Goal: Task Accomplishment & Management: Manage account settings

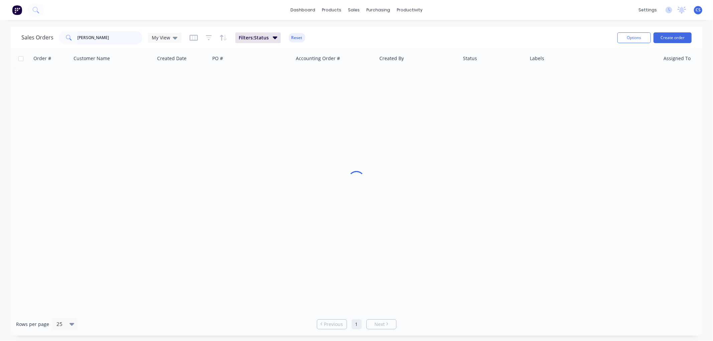
click at [114, 37] on input "[PERSON_NAME]" at bounding box center [110, 37] width 65 height 13
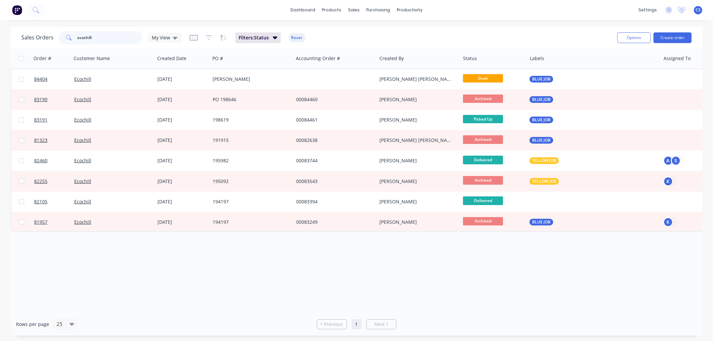
type input "ecochill"
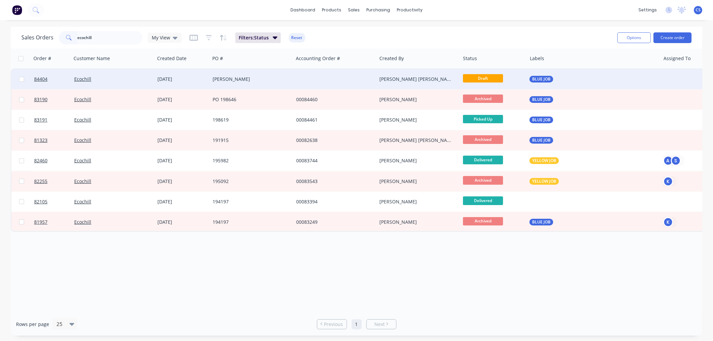
click at [273, 82] on div "[PERSON_NAME]" at bounding box center [252, 79] width 84 height 20
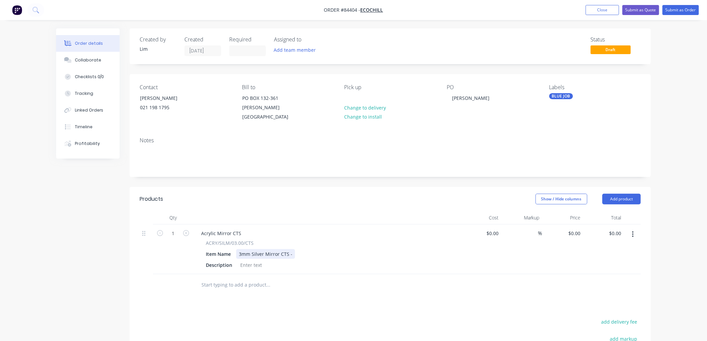
click at [291, 249] on div "3mm Silver Mirror CTS -" at bounding box center [265, 254] width 59 height 10
click at [292, 278] on input "text" at bounding box center [268, 284] width 134 height 13
click at [258, 278] on input "text" at bounding box center [268, 284] width 134 height 13
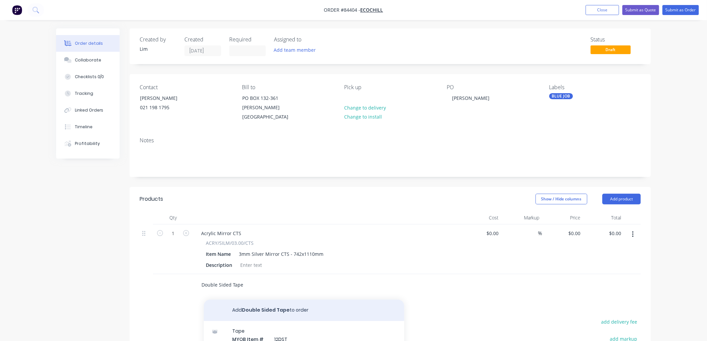
type input "Double Sided Tape"
click at [315, 307] on button "Add Double Sided Tape to order" at bounding box center [304, 310] width 201 height 21
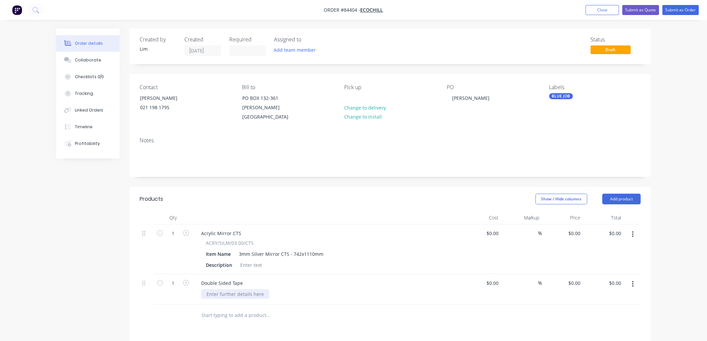
click at [227, 289] on div at bounding box center [235, 294] width 68 height 10
click at [463, 97] on div "[PERSON_NAME]" at bounding box center [471, 98] width 48 height 10
click at [676, 9] on button "Submit as Order" at bounding box center [681, 10] width 36 height 10
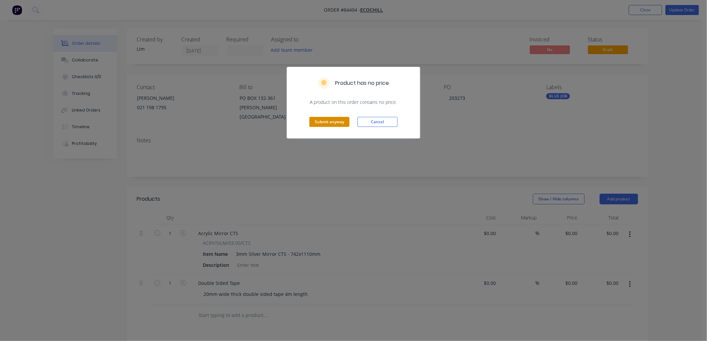
click at [336, 121] on button "Submit anyway" at bounding box center [330, 122] width 40 height 10
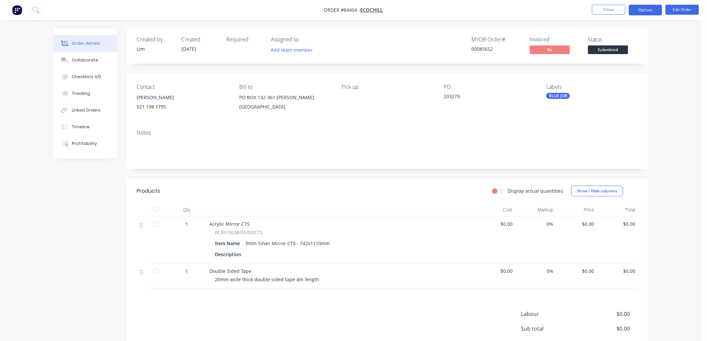
click at [639, 10] on button "Options" at bounding box center [645, 10] width 33 height 11
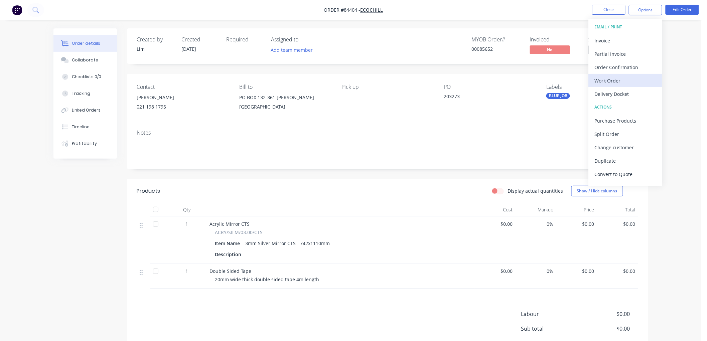
click at [617, 81] on div "Work Order" at bounding box center [626, 81] width 62 height 10
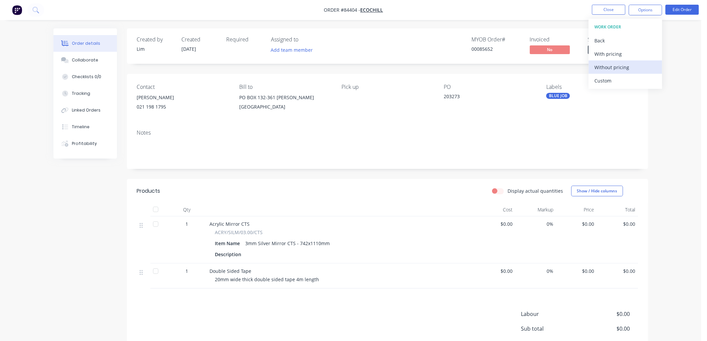
click at [627, 64] on div "Without pricing" at bounding box center [626, 68] width 62 height 10
click at [578, 9] on nav "Order #84404 - Ecochill Close Options EMAIL / PRINT Invoice Partial Invoice Ord…" at bounding box center [353, 10] width 707 height 20
click at [594, 8] on button "Close" at bounding box center [608, 10] width 33 height 10
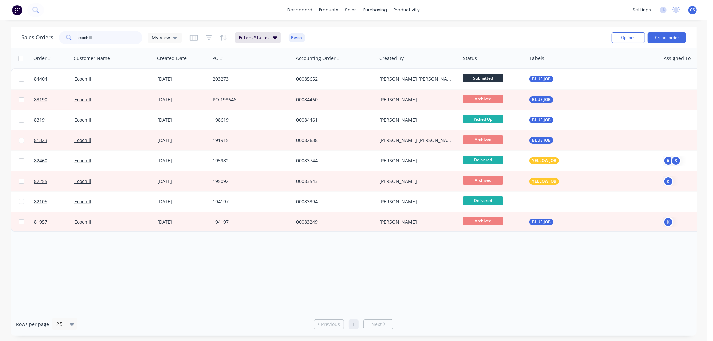
click at [118, 33] on input "ecochill" at bounding box center [110, 37] width 65 height 13
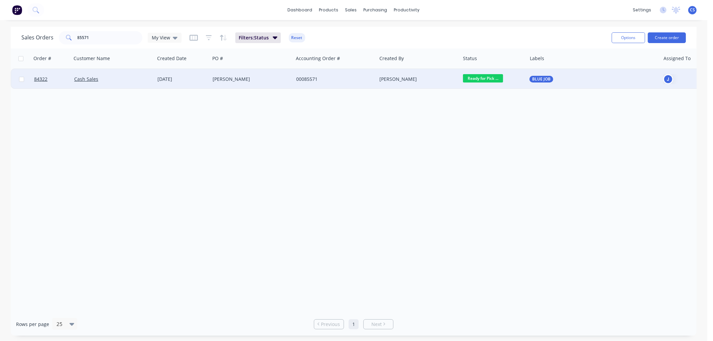
click at [542, 83] on div "BLUE JOB" at bounding box center [593, 79] width 133 height 20
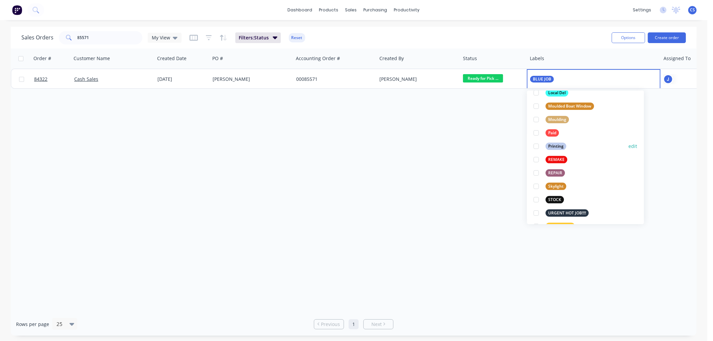
scroll to position [223, 0]
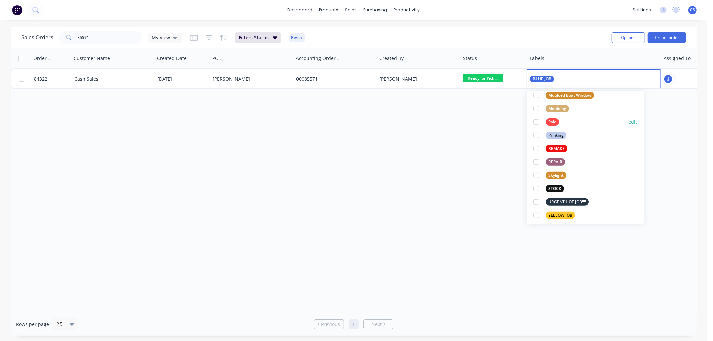
click at [552, 117] on div "Paid edit" at bounding box center [586, 121] width 104 height 13
click at [538, 121] on div at bounding box center [536, 121] width 13 height 13
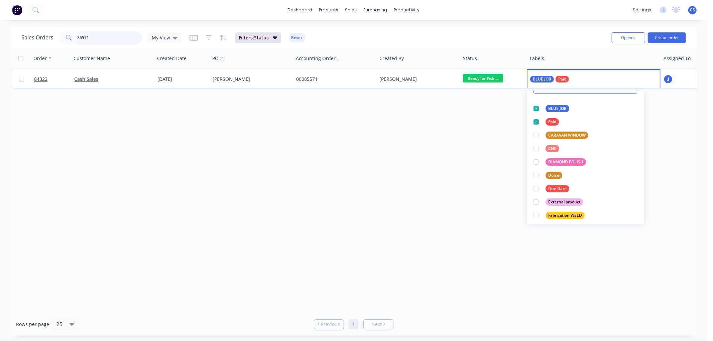
click at [103, 35] on input "85571" at bounding box center [110, 37] width 65 height 13
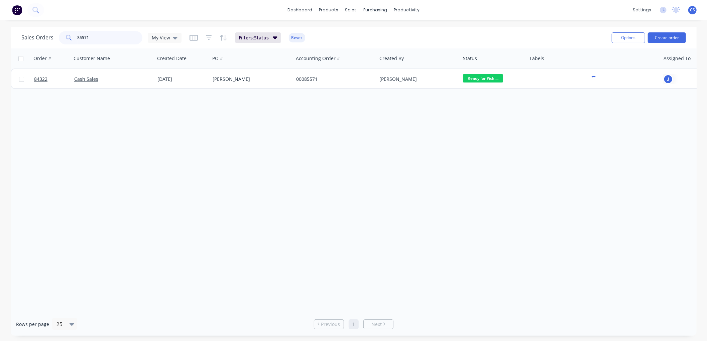
click at [103, 35] on input "85571" at bounding box center [110, 37] width 65 height 13
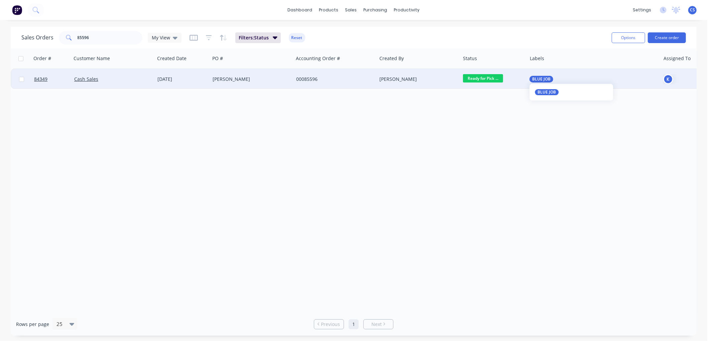
click at [536, 79] on span "BLUE JOB" at bounding box center [541, 79] width 18 height 7
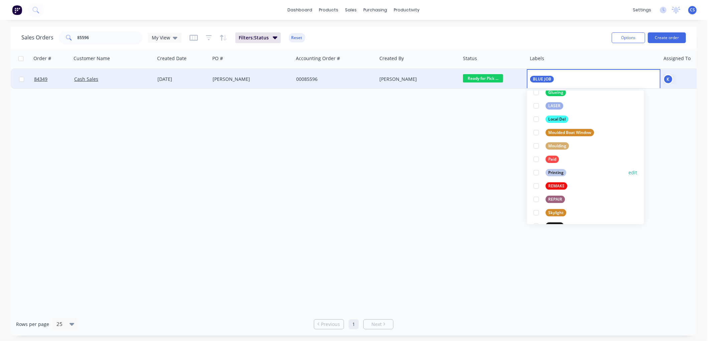
scroll to position [186, 0]
click at [537, 159] on div at bounding box center [536, 158] width 13 height 13
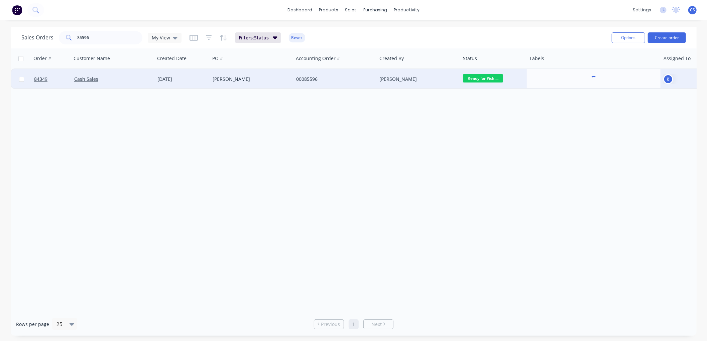
click at [415, 149] on div "Order # Customer Name Created Date PO # Accounting Order # Created By Status La…" at bounding box center [354, 180] width 686 height 264
click at [82, 37] on input "85596" at bounding box center [110, 37] width 65 height 13
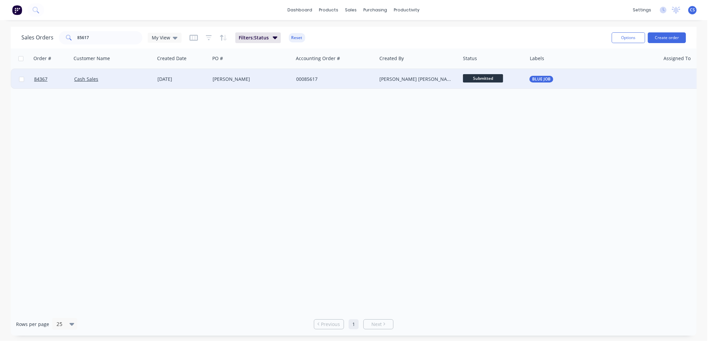
click at [485, 79] on span "Submitted" at bounding box center [483, 78] width 40 height 8
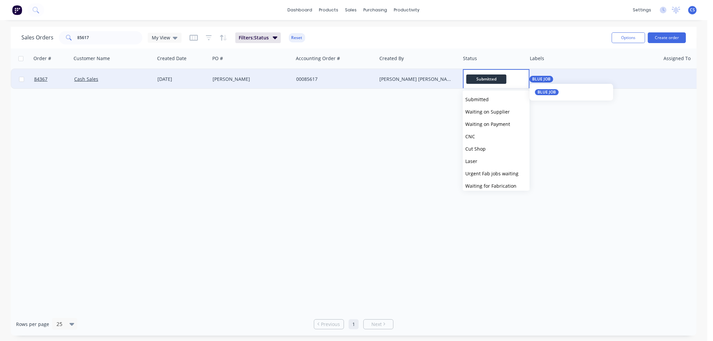
click at [541, 78] on span "BLUE JOB" at bounding box center [541, 79] width 18 height 7
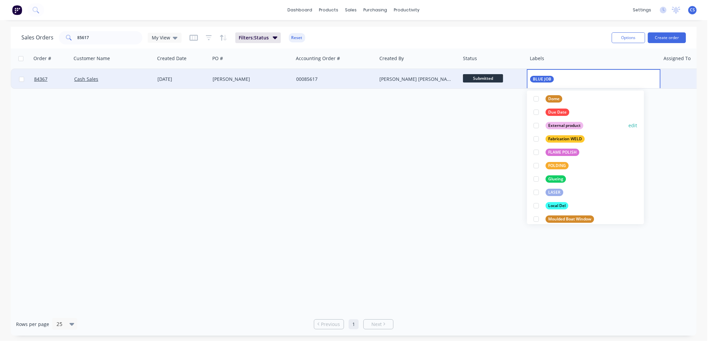
scroll to position [148, 0]
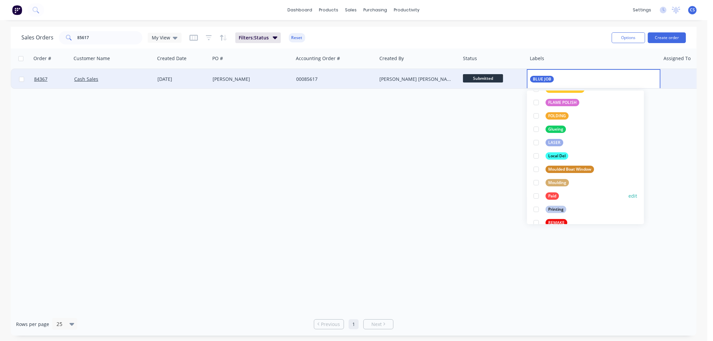
click at [550, 196] on div "Paid" at bounding box center [552, 196] width 13 height 7
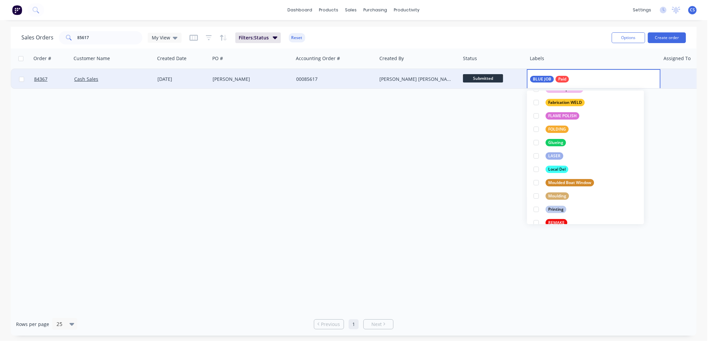
scroll to position [0, 0]
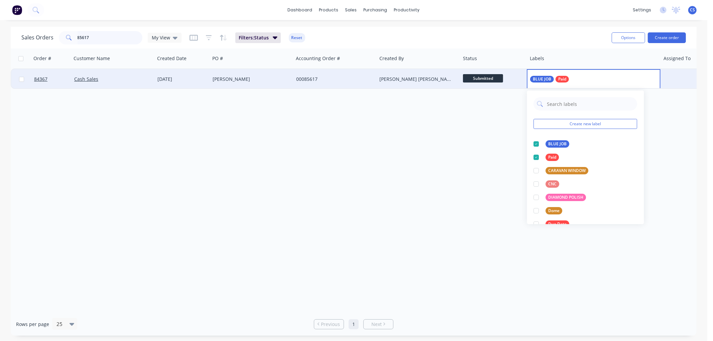
click at [103, 39] on input "85617" at bounding box center [110, 37] width 65 height 13
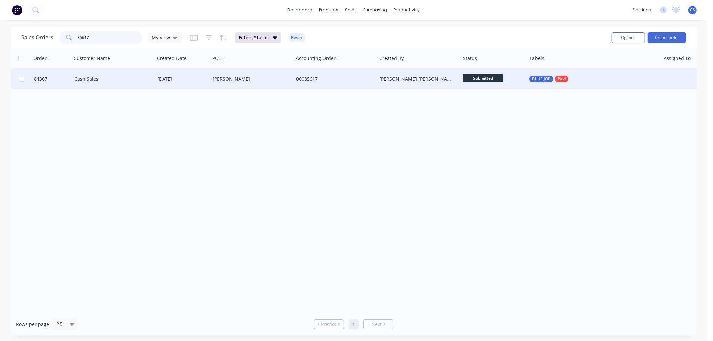
click at [103, 39] on input "85617" at bounding box center [110, 37] width 65 height 13
click at [484, 76] on span "Wait 4pay b4dis..." at bounding box center [483, 78] width 40 height 8
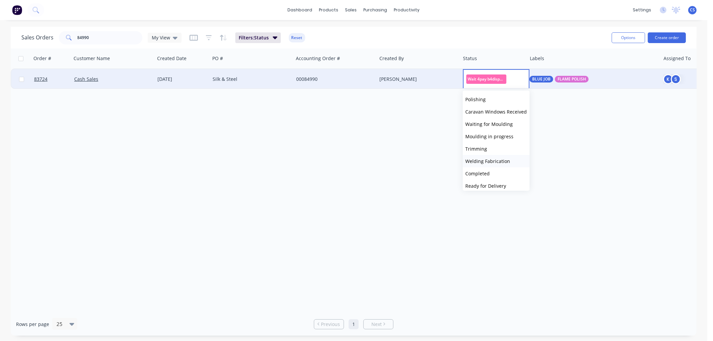
scroll to position [148, 0]
click at [490, 148] on span "Ready for Delivery" at bounding box center [485, 149] width 41 height 6
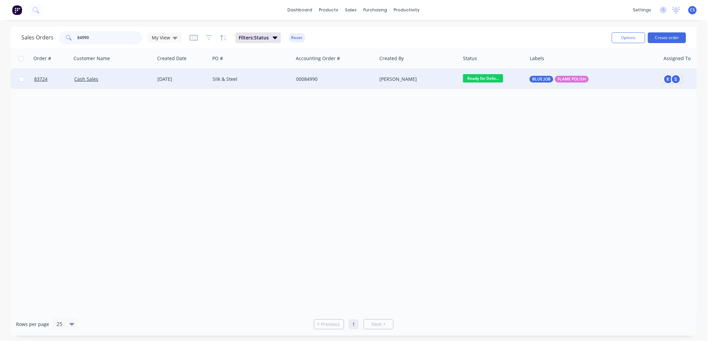
click at [112, 37] on input "84990" at bounding box center [110, 37] width 65 height 13
click at [544, 81] on span "BLUE JOB" at bounding box center [541, 79] width 18 height 7
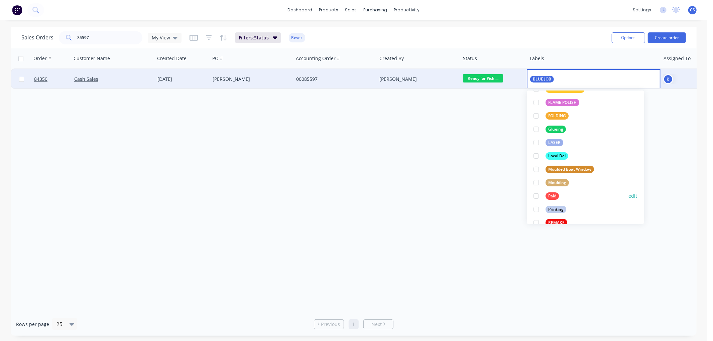
click at [553, 195] on div "Paid" at bounding box center [552, 196] width 13 height 7
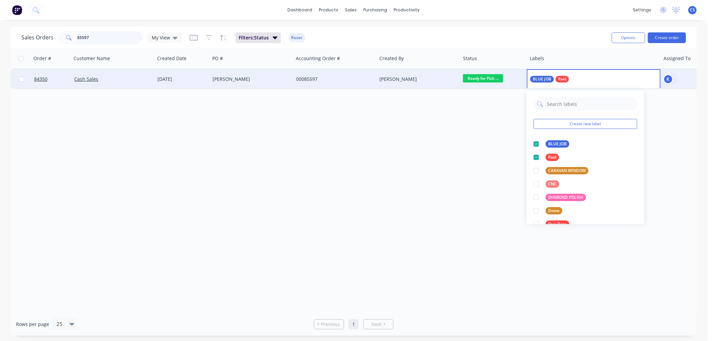
click at [97, 39] on input "85597" at bounding box center [110, 37] width 65 height 13
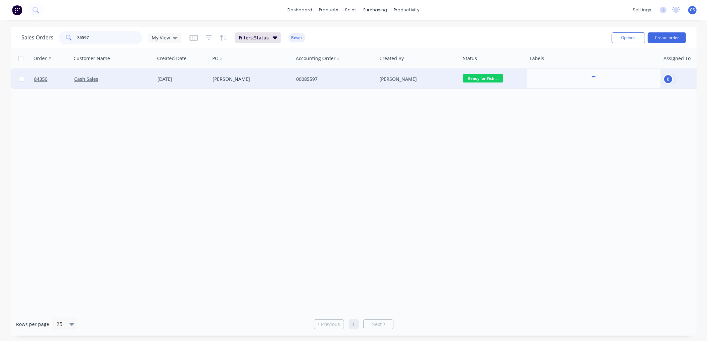
click at [97, 39] on input "85597" at bounding box center [110, 37] width 65 height 13
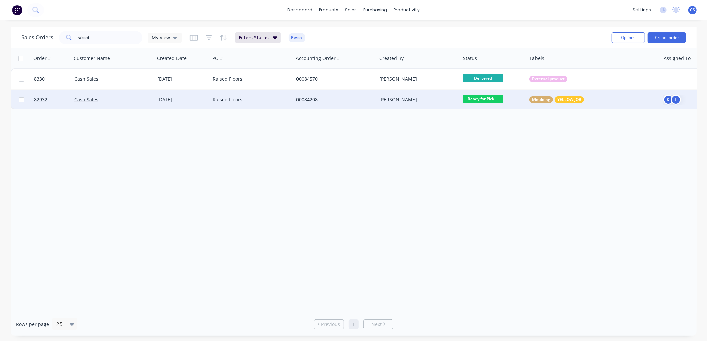
click at [589, 98] on div "Moulding YELLOW JOB" at bounding box center [591, 99] width 122 height 7
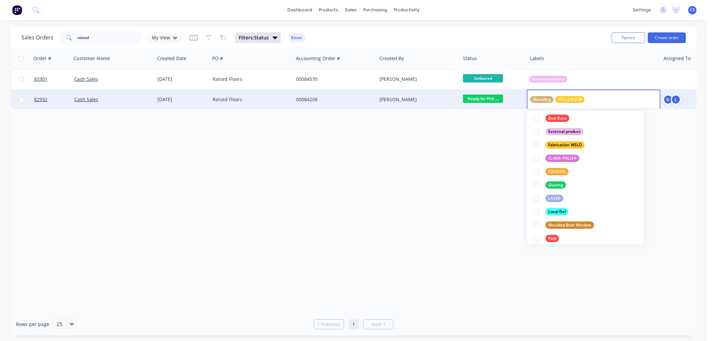
scroll to position [186, 0]
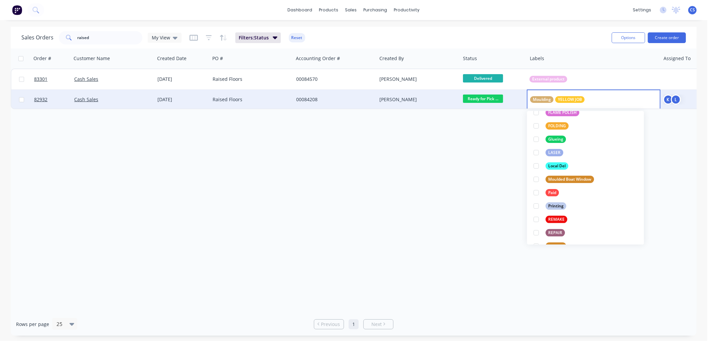
click at [550, 191] on div "Paid" at bounding box center [552, 192] width 13 height 7
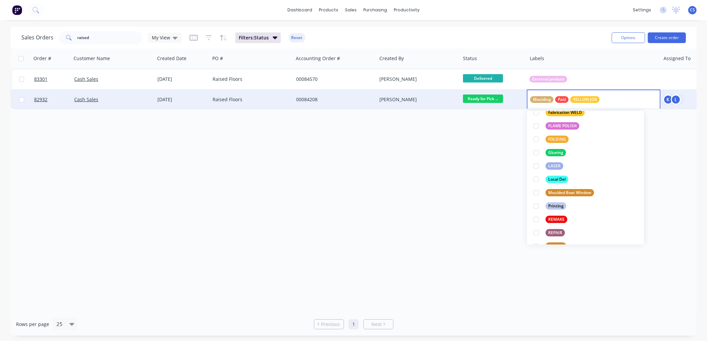
scroll to position [0, 0]
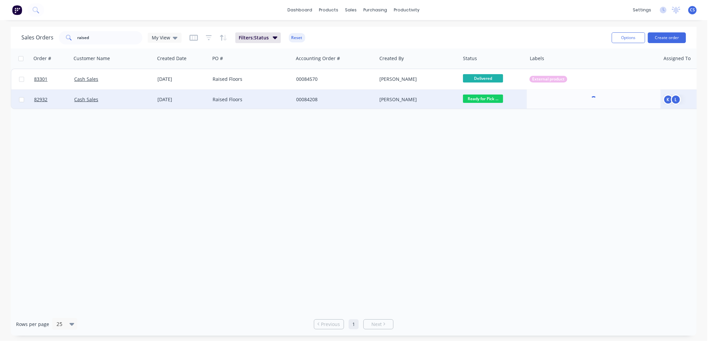
click at [415, 179] on div "Order # Customer Name Created Date PO # Accounting Order # Created By Status La…" at bounding box center [354, 180] width 686 height 264
click at [99, 38] on input "raised" at bounding box center [110, 37] width 65 height 13
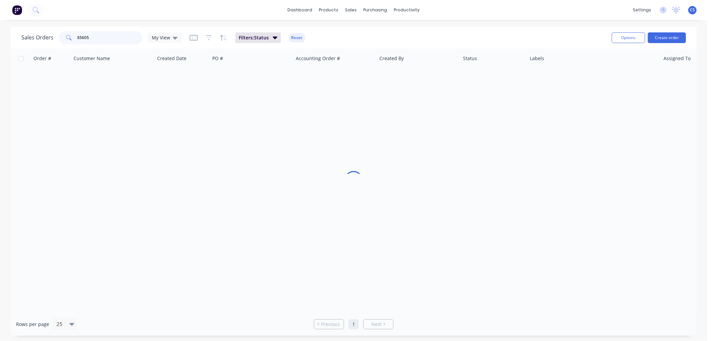
type input "85605"
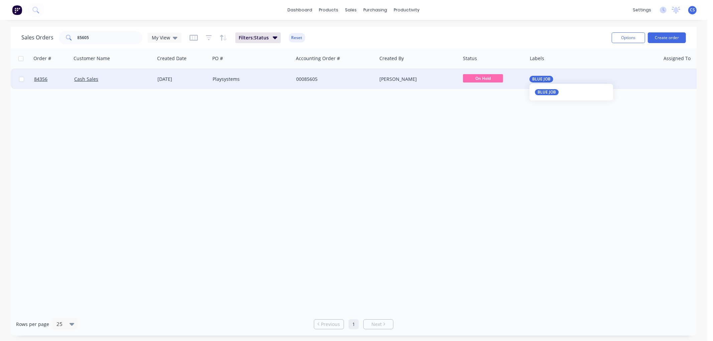
click at [550, 79] on span "BLUE JOB" at bounding box center [541, 79] width 18 height 7
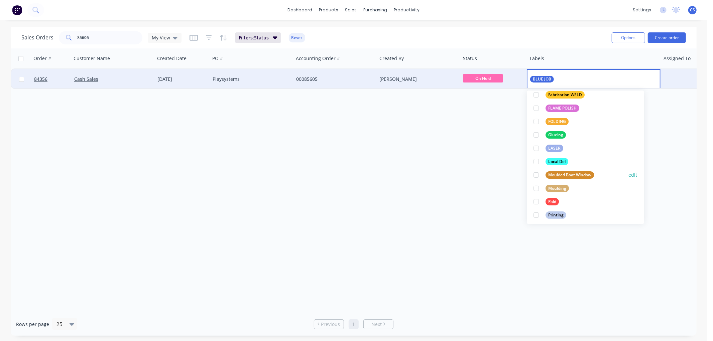
scroll to position [148, 0]
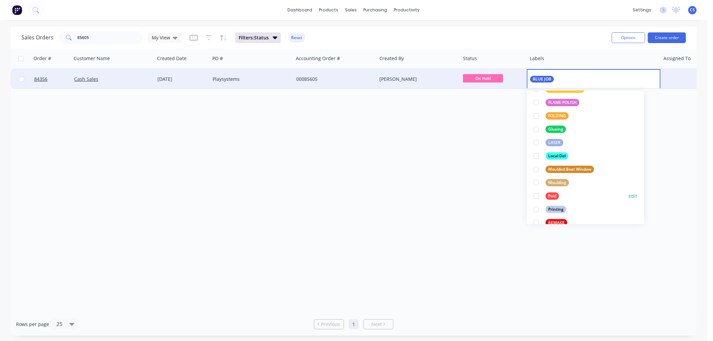
click at [549, 197] on div "Paid" at bounding box center [552, 196] width 13 height 7
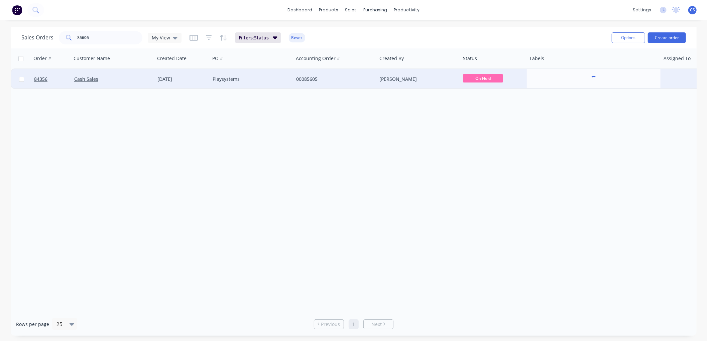
click at [345, 83] on div "00085605" at bounding box center [336, 79] width 84 height 20
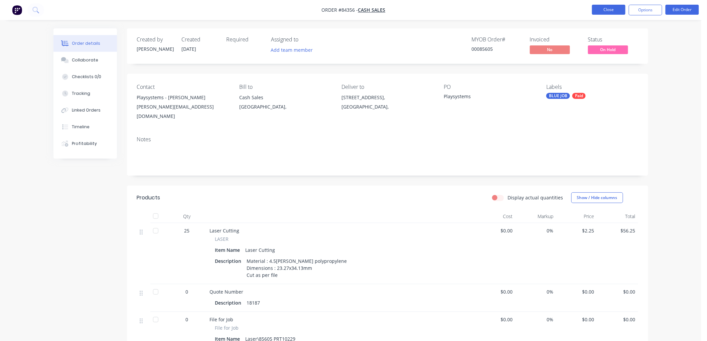
click at [610, 10] on button "Close" at bounding box center [608, 10] width 33 height 10
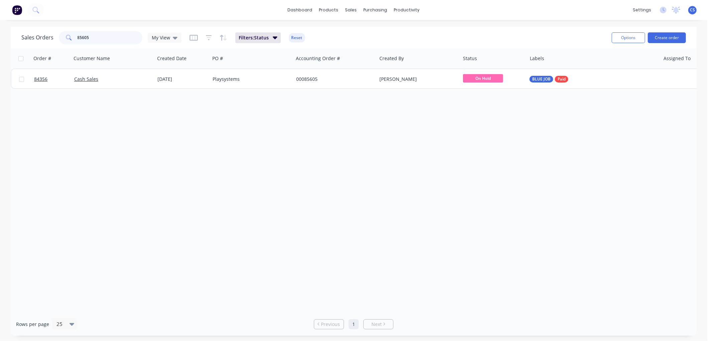
click at [116, 36] on input "85605" at bounding box center [110, 37] width 65 height 13
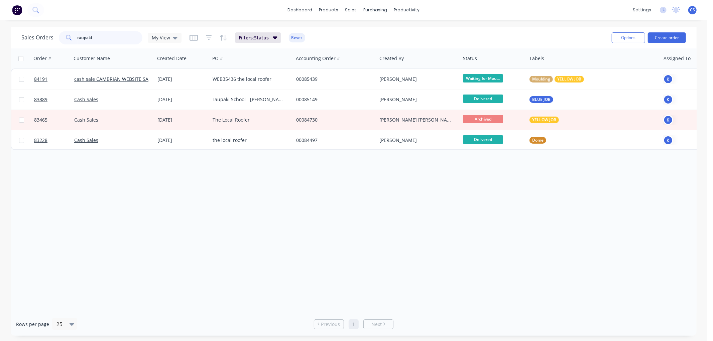
type input "taupaki"
click at [679, 38] on button "Create order" at bounding box center [667, 37] width 38 height 11
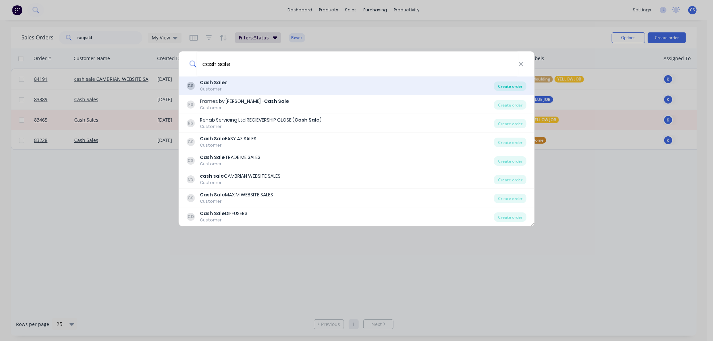
type input "cash sale"
click at [511, 86] on div "Create order" at bounding box center [510, 86] width 32 height 9
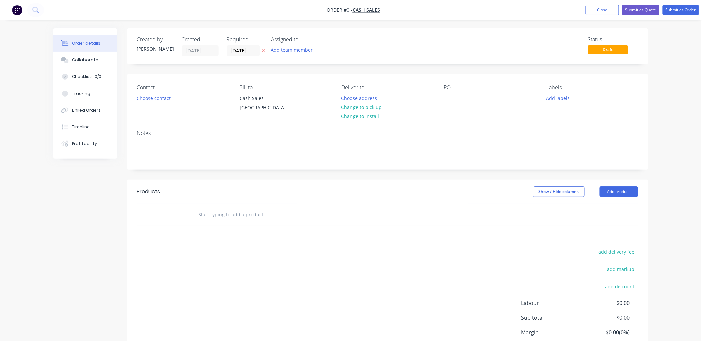
drag, startPoint x: 202, startPoint y: 214, endPoint x: 206, endPoint y: 214, distance: 3.7
click at [202, 213] on input "text" at bounding box center [266, 214] width 134 height 13
click at [263, 49] on icon at bounding box center [263, 51] width 3 height 4
click at [218, 215] on input "text" at bounding box center [266, 214] width 134 height 13
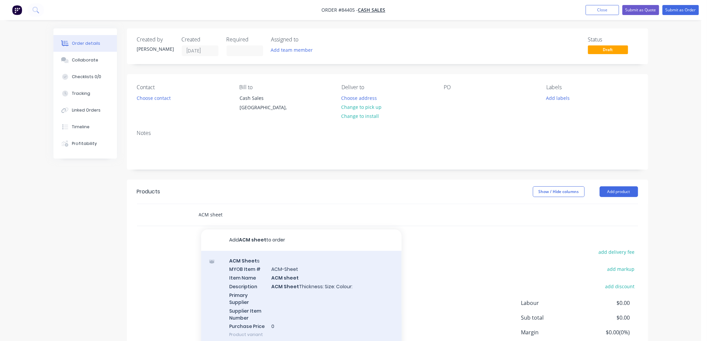
type input "ACM sheet"
click at [307, 274] on div "ACM Sheet s MYOB Item # ACM-Sheet Item Name ACM sheet Description ACM Sheet Thi…" at bounding box center [301, 298] width 201 height 94
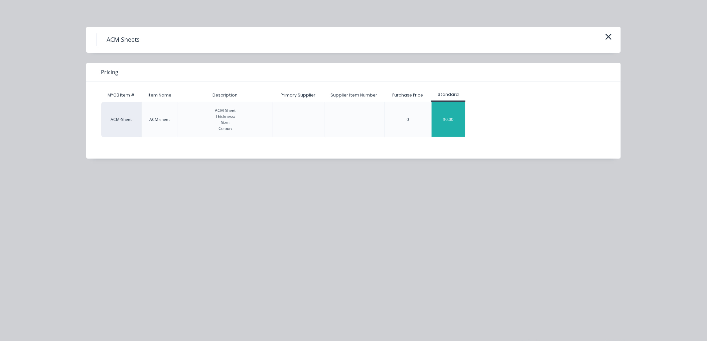
click at [444, 122] on div "$0.00" at bounding box center [448, 119] width 33 height 35
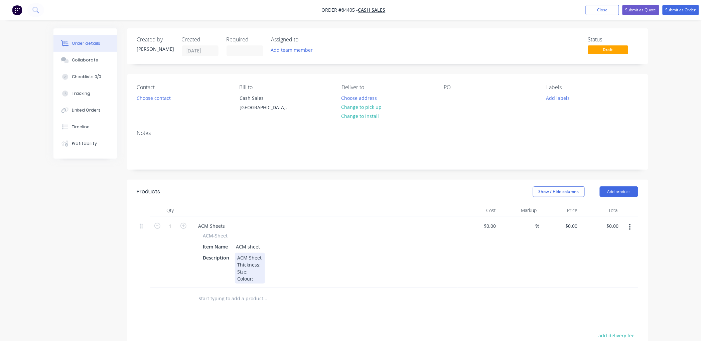
click at [256, 278] on div "ACM Sheet Thickness: Size: Colour:" at bounding box center [250, 268] width 30 height 31
click at [172, 226] on input "1" at bounding box center [170, 226] width 17 height 10
type input "3"
click at [268, 266] on div "ACM Sheet Thickness: Size: Colour: White Gloss / Service Coat" at bounding box center [275, 268] width 81 height 31
click at [269, 266] on div "ACM Sheet Thickness: Size: Colour: White Gloss / Service Coat" at bounding box center [275, 268] width 81 height 31
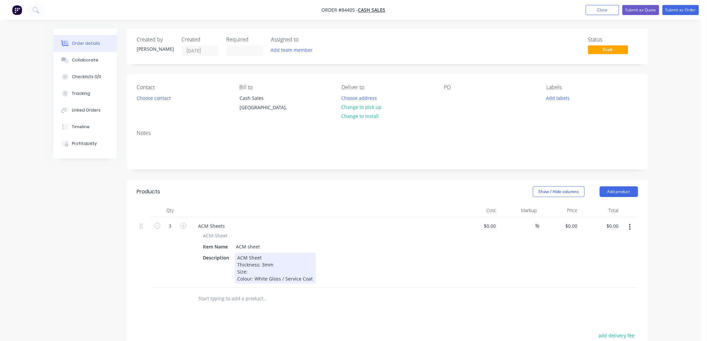
click at [255, 272] on div "ACM Sheet Thickness: 3mm Size: Colour: White Gloss / Service Coat" at bounding box center [275, 268] width 81 height 31
click at [156, 97] on button "Choose contact" at bounding box center [153, 97] width 41 height 9
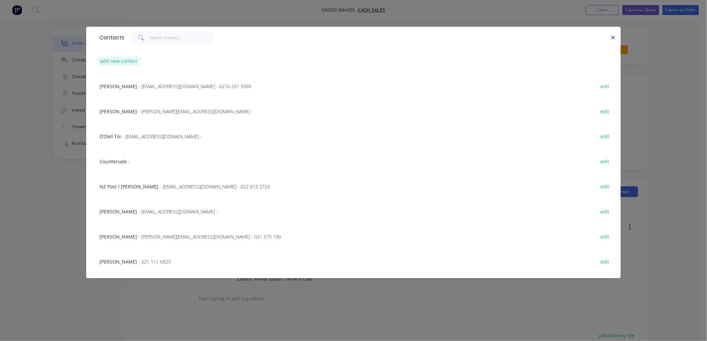
click at [125, 64] on button "add new contact" at bounding box center [119, 60] width 44 height 9
select select "NZ"
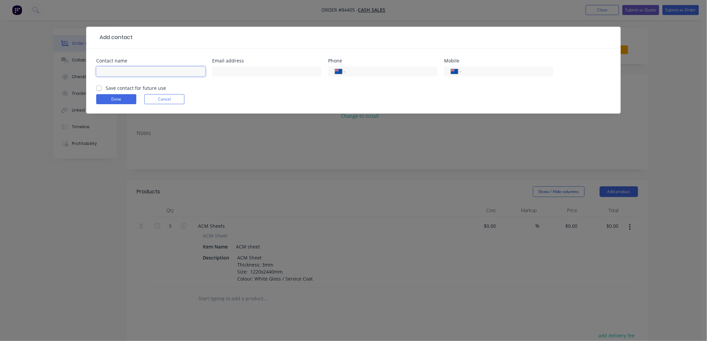
drag, startPoint x: 138, startPoint y: 70, endPoint x: 144, endPoint y: 70, distance: 6.0
click at [138, 69] on input "text" at bounding box center [150, 72] width 109 height 10
type input "Piped"
click at [467, 72] on input "tel" at bounding box center [506, 72] width 80 height 8
type input "021 452 334"
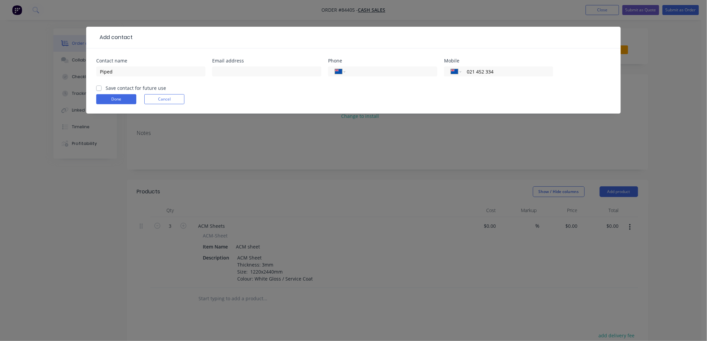
click at [106, 87] on label "Save contact for future use" at bounding box center [136, 88] width 61 height 7
click at [99, 87] on input "Save contact for future use" at bounding box center [98, 88] width 5 height 6
checkbox input "true"
click at [115, 100] on button "Done" at bounding box center [116, 99] width 40 height 10
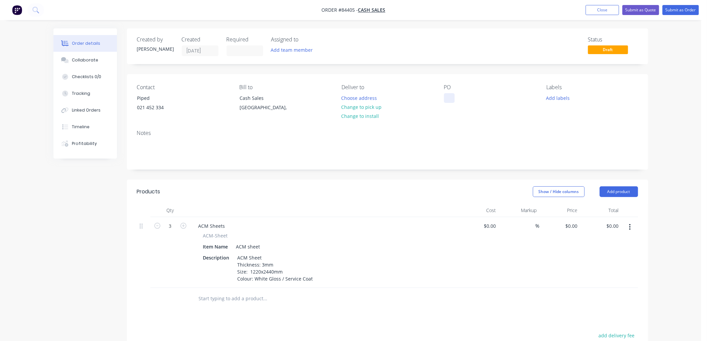
click at [451, 98] on div at bounding box center [449, 98] width 11 height 10
click at [155, 106] on div "021 452 334" at bounding box center [164, 107] width 55 height 9
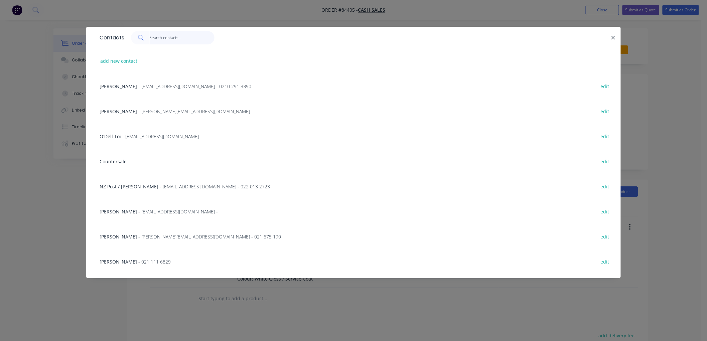
click at [151, 38] on input "text" at bounding box center [182, 37] width 65 height 13
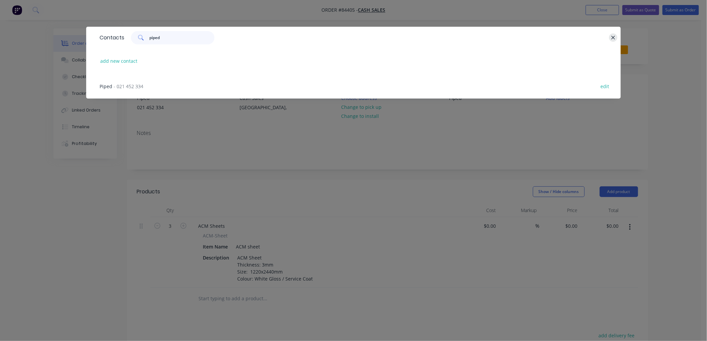
type input "piped"
drag, startPoint x: 612, startPoint y: 37, endPoint x: 577, endPoint y: 50, distance: 37.2
click at [612, 37] on icon "button" at bounding box center [613, 38] width 4 height 6
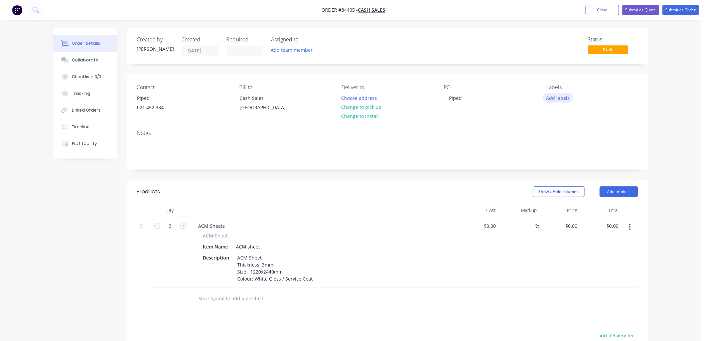
click at [563, 95] on button "Add labels" at bounding box center [558, 97] width 31 height 9
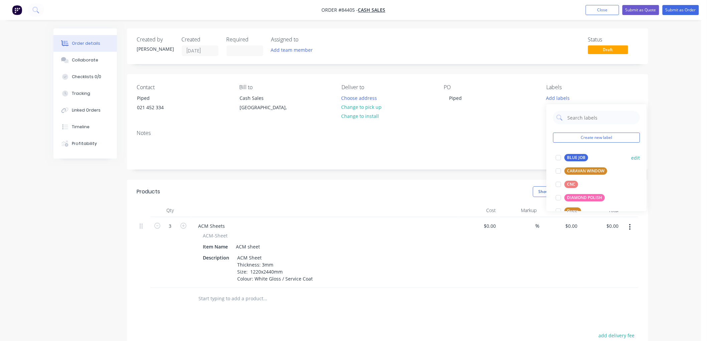
click at [574, 154] on div "BLUE JOB" at bounding box center [577, 157] width 24 height 7
click at [664, 113] on div "Order details Collaborate Checklists 0/0 Tracking Linked Orders Timeline Profit…" at bounding box center [351, 240] width 702 height 480
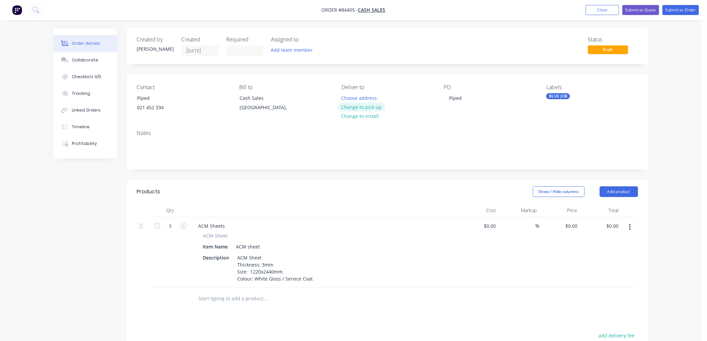
click at [369, 107] on button "Change to pick up" at bounding box center [361, 107] width 47 height 9
click at [674, 12] on button "Submit as Order" at bounding box center [681, 10] width 36 height 10
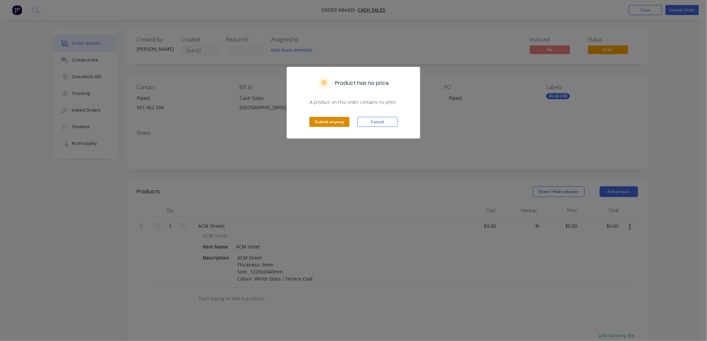
click at [335, 122] on button "Submit anyway" at bounding box center [330, 122] width 40 height 10
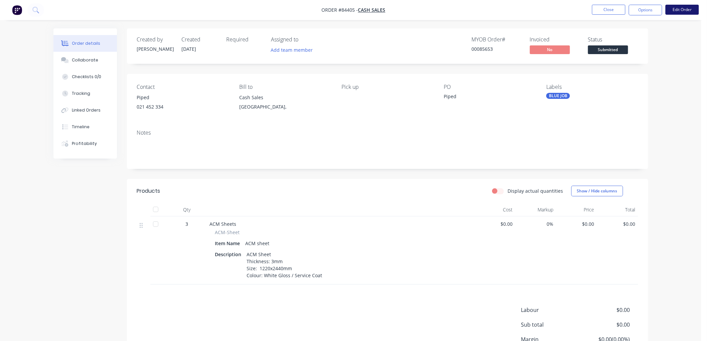
click at [673, 8] on button "Edit Order" at bounding box center [682, 10] width 33 height 10
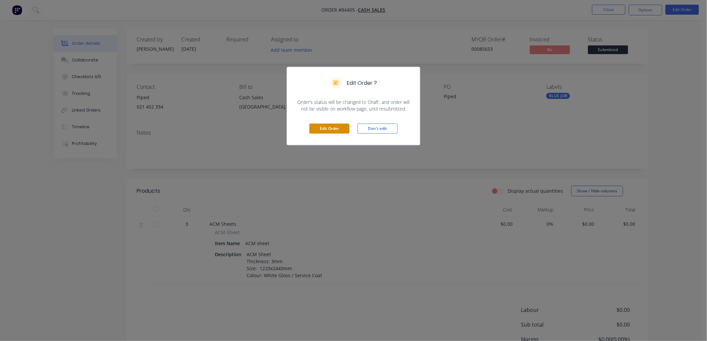
drag, startPoint x: 321, startPoint y: 128, endPoint x: 422, endPoint y: 167, distance: 108.4
click at [321, 128] on button "Edit Order" at bounding box center [330, 129] width 40 height 10
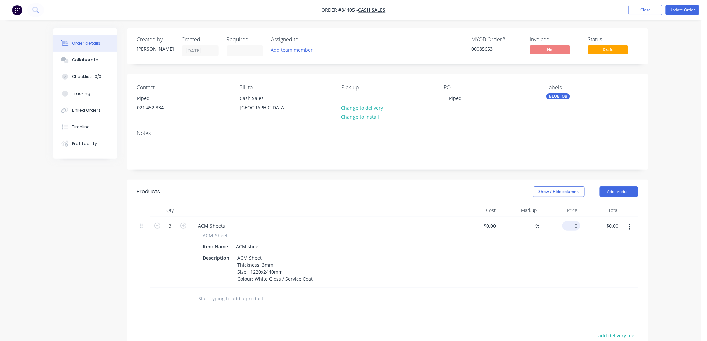
click at [572, 225] on div "0 $0.00" at bounding box center [572, 226] width 18 height 10
type input "$108.00"
type input "$324.00"
click at [667, 229] on div "Order details Collaborate Checklists 0/0 Tracking Linked Orders Timeline Profit…" at bounding box center [351, 240] width 702 height 480
click at [572, 228] on input "108" at bounding box center [570, 226] width 21 height 10
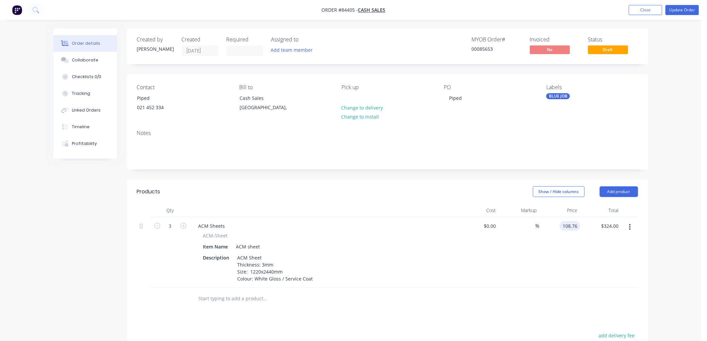
type input "$108.76"
type input "$326.28"
click at [675, 8] on button "Update Order" at bounding box center [682, 10] width 33 height 10
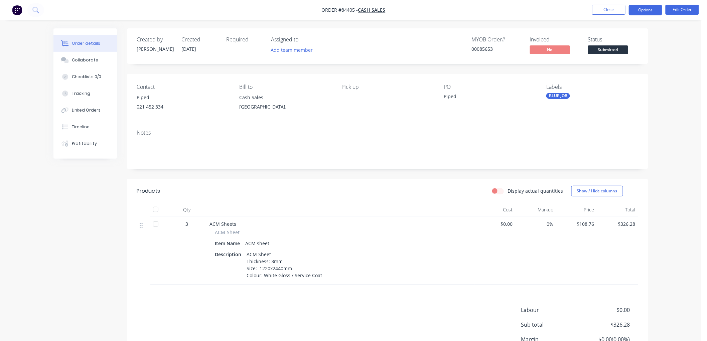
click at [648, 9] on button "Options" at bounding box center [645, 10] width 33 height 11
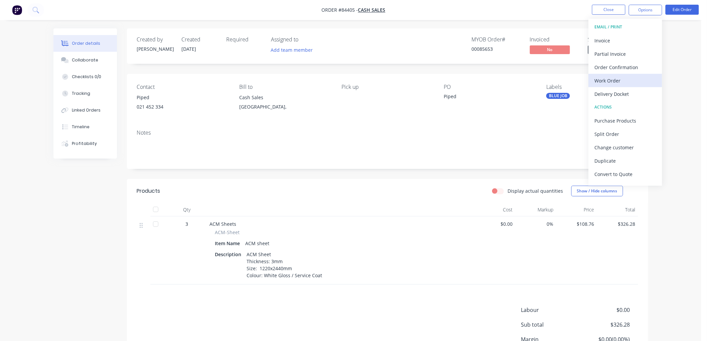
click at [620, 80] on div "Work Order" at bounding box center [626, 81] width 62 height 10
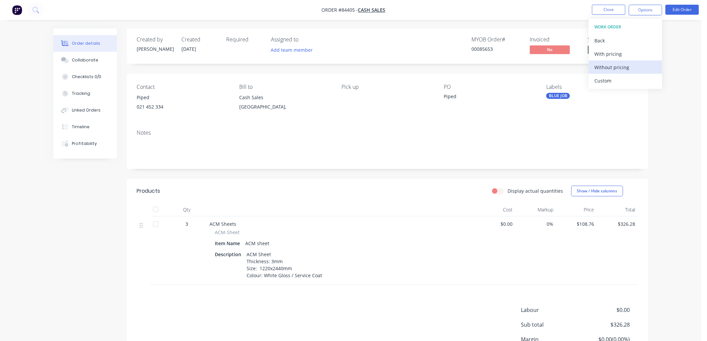
click at [607, 67] on div "Without pricing" at bounding box center [626, 68] width 62 height 10
click at [674, 35] on div "Order details Collaborate Checklists 0/0 Tracking Linked Orders Timeline Profit…" at bounding box center [351, 202] width 702 height 404
drag, startPoint x: 606, startPoint y: 49, endPoint x: 610, endPoint y: 57, distance: 8.8
click at [607, 49] on span "Submitted" at bounding box center [608, 49] width 40 height 8
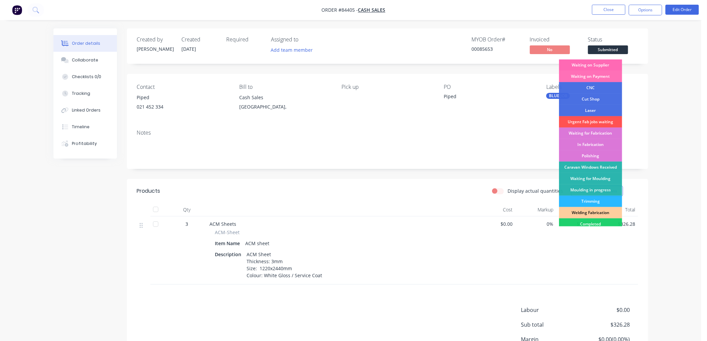
click at [593, 64] on div "Waiting on Supplier" at bounding box center [590, 65] width 63 height 11
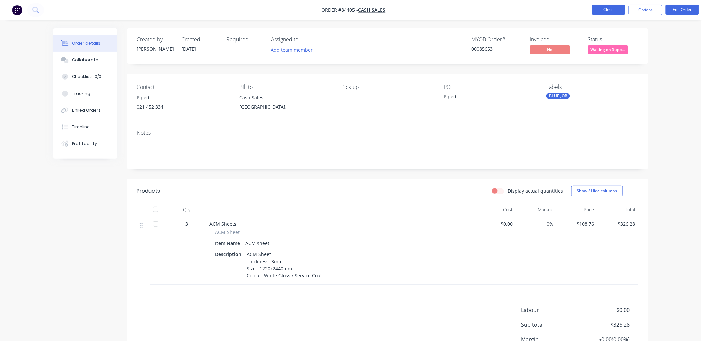
click at [611, 10] on button "Close" at bounding box center [608, 10] width 33 height 10
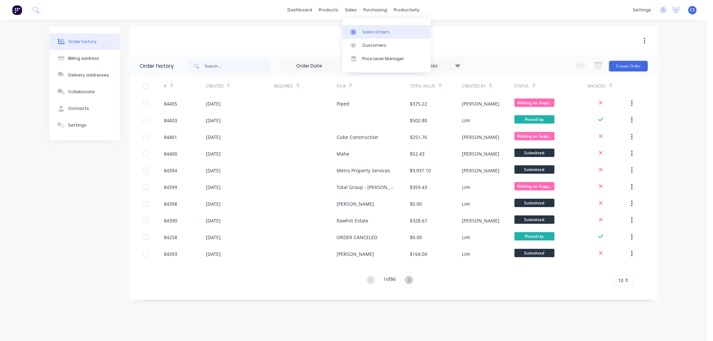
click at [358, 32] on div at bounding box center [355, 32] width 10 height 6
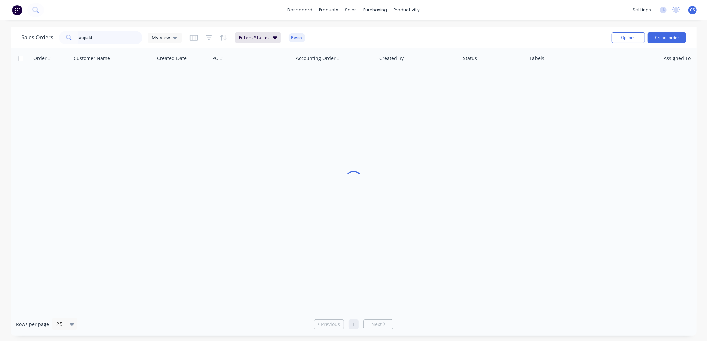
click at [113, 38] on input "taupaki" at bounding box center [110, 37] width 65 height 13
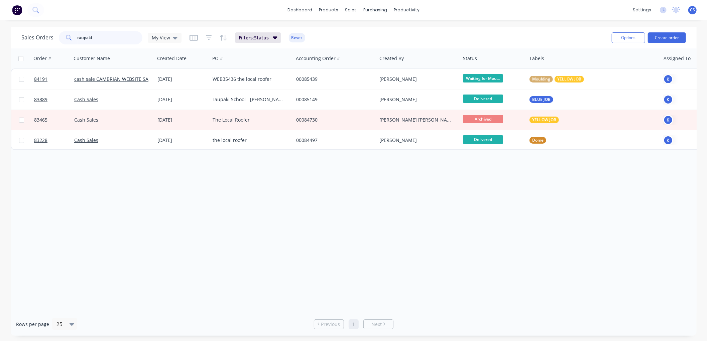
click at [113, 38] on input "taupaki" at bounding box center [110, 37] width 65 height 13
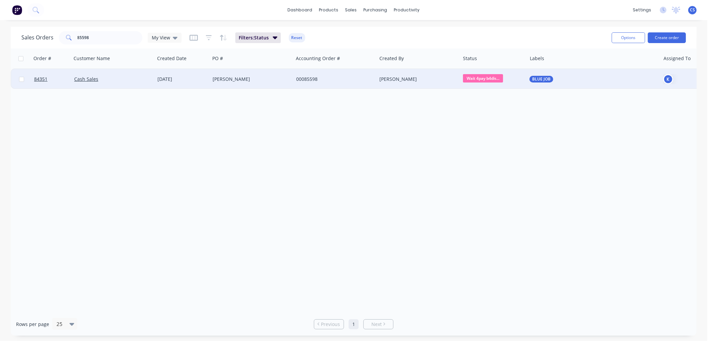
click at [483, 78] on span "Wait 4pay b4dis..." at bounding box center [483, 78] width 40 height 8
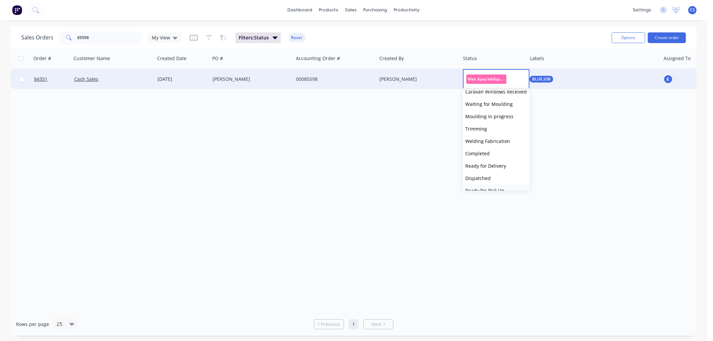
scroll to position [148, 0]
click at [494, 148] on span "Ready for Delivery" at bounding box center [485, 149] width 41 height 6
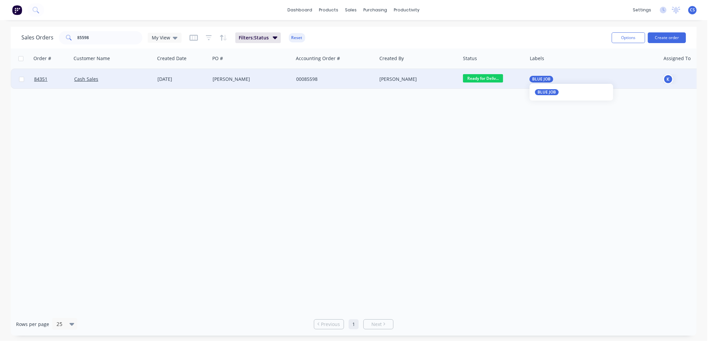
click at [545, 81] on span "BLUE JOB" at bounding box center [541, 79] width 18 height 7
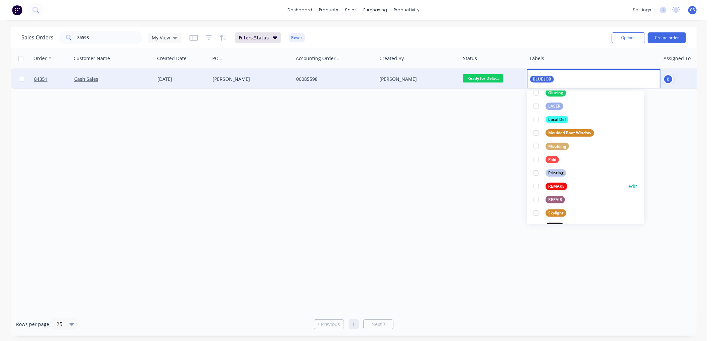
scroll to position [186, 0]
click at [553, 159] on div "Paid" at bounding box center [552, 158] width 13 height 7
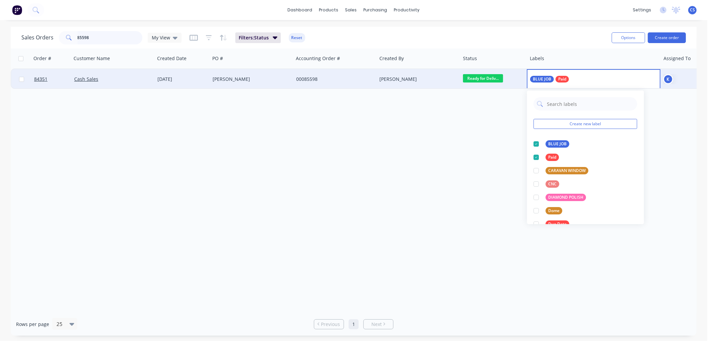
click at [101, 37] on input "85598" at bounding box center [110, 37] width 65 height 13
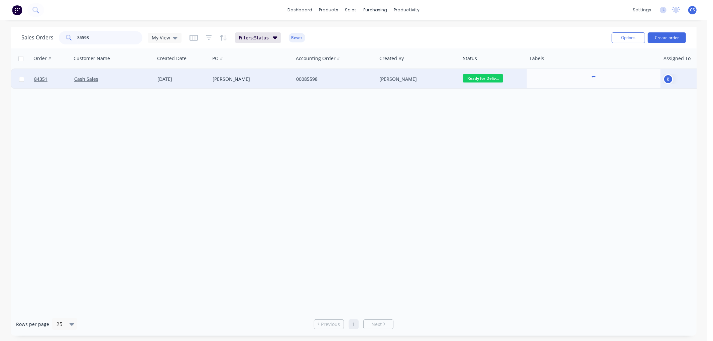
click at [101, 37] on input "85598" at bounding box center [110, 37] width 65 height 13
click at [92, 37] on input "85598" at bounding box center [110, 37] width 65 height 13
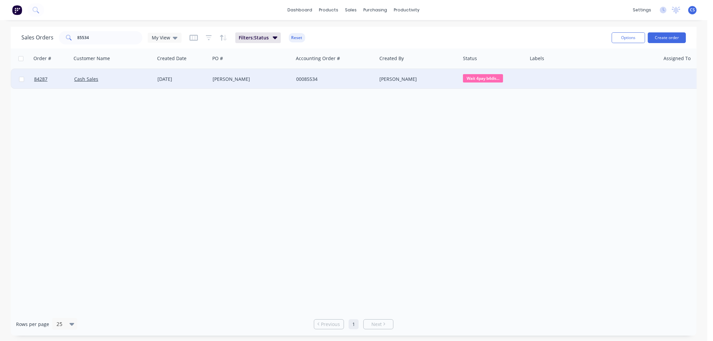
drag, startPoint x: 484, startPoint y: 79, endPoint x: 492, endPoint y: 90, distance: 13.4
click at [484, 79] on span "Wait 4pay b4dis..." at bounding box center [483, 78] width 40 height 8
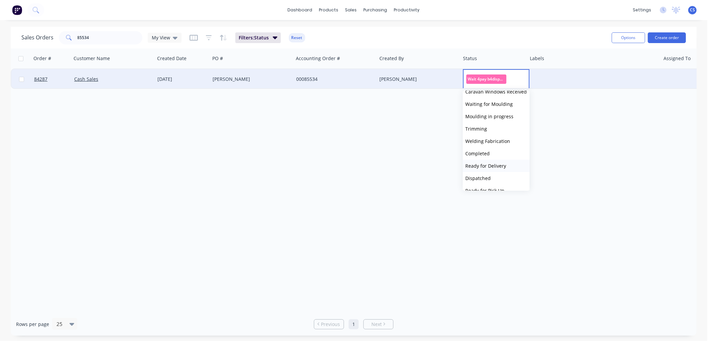
scroll to position [148, 0]
click at [493, 150] on span "Ready for Delivery" at bounding box center [485, 149] width 41 height 6
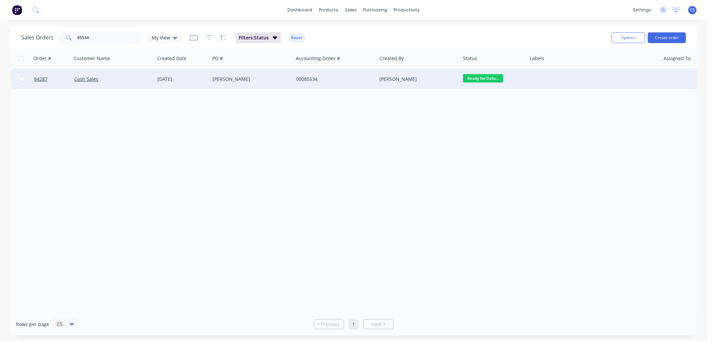
click at [541, 81] on div at bounding box center [593, 79] width 133 height 20
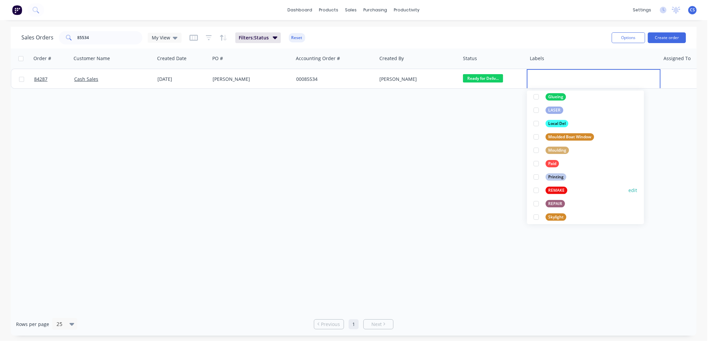
scroll to position [186, 0]
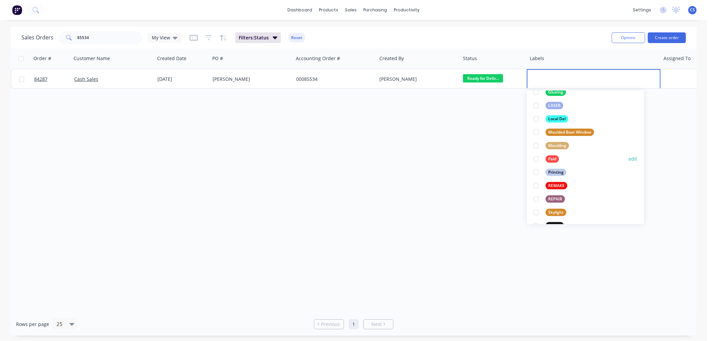
click at [548, 157] on div "Paid" at bounding box center [552, 158] width 13 height 7
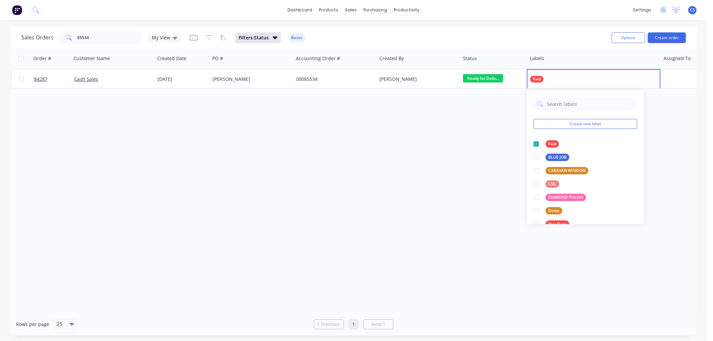
click at [400, 138] on div "Order # Customer Name Created Date PO # Accounting Order # Created By Status La…" at bounding box center [354, 180] width 686 height 264
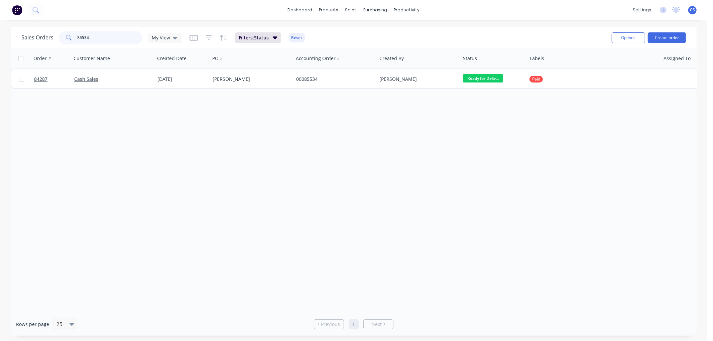
click at [100, 40] on input "85534" at bounding box center [110, 37] width 65 height 13
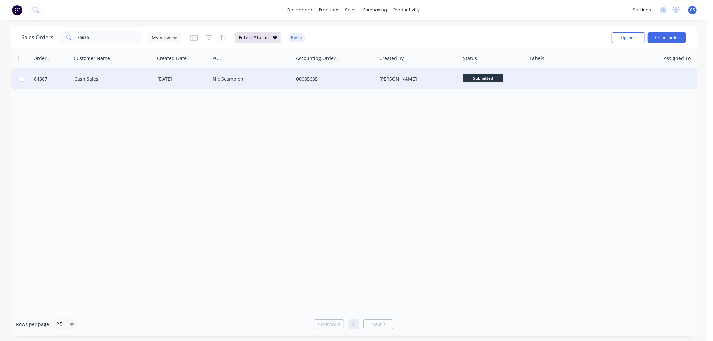
click at [538, 81] on div at bounding box center [593, 79] width 133 height 20
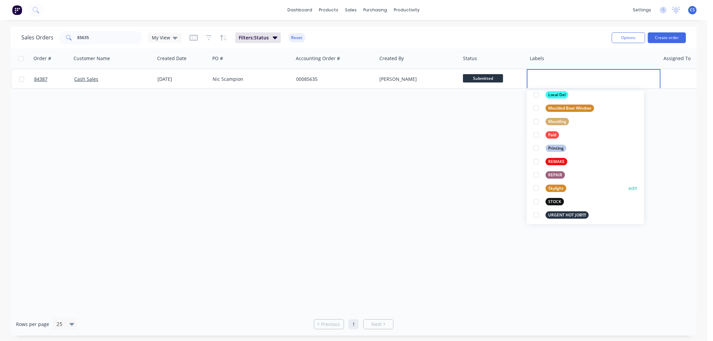
scroll to position [227, 0]
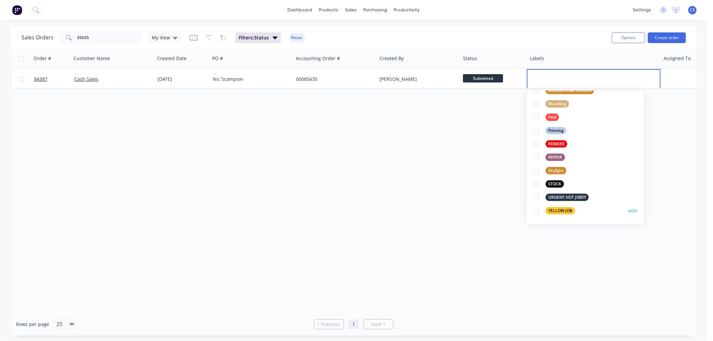
click at [559, 212] on div "YELLOW JOB" at bounding box center [560, 210] width 29 height 7
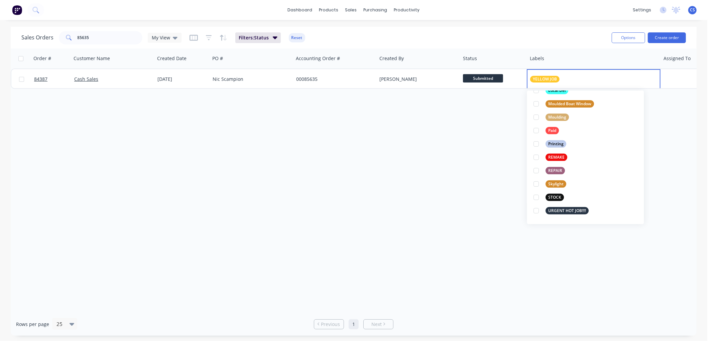
scroll to position [0, 0]
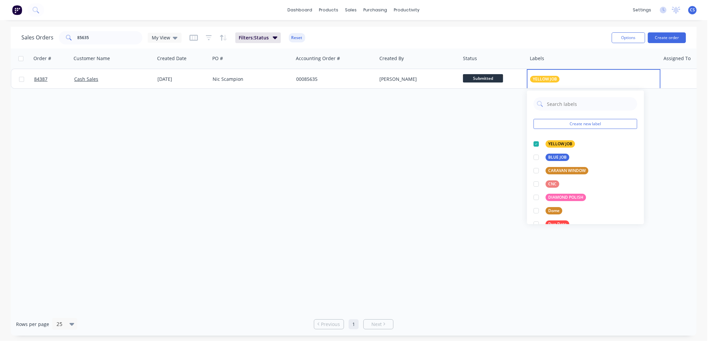
click at [370, 149] on div "Order # Customer Name Created Date PO # Accounting Order # Created By Status La…" at bounding box center [354, 180] width 686 height 264
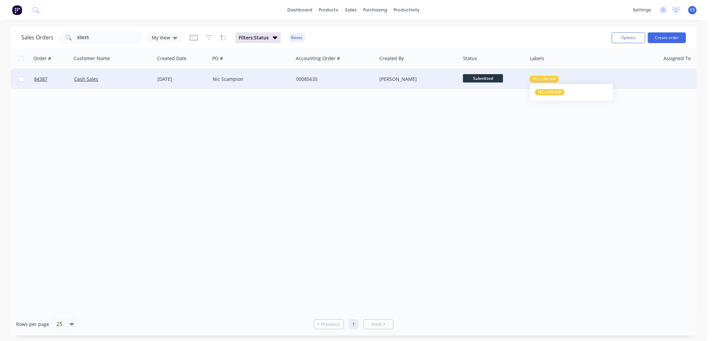
click at [547, 77] on span "YELLOW JOB" at bounding box center [544, 79] width 24 height 7
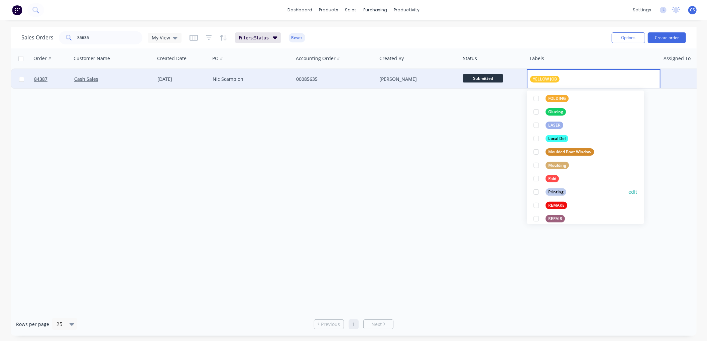
scroll to position [186, 0]
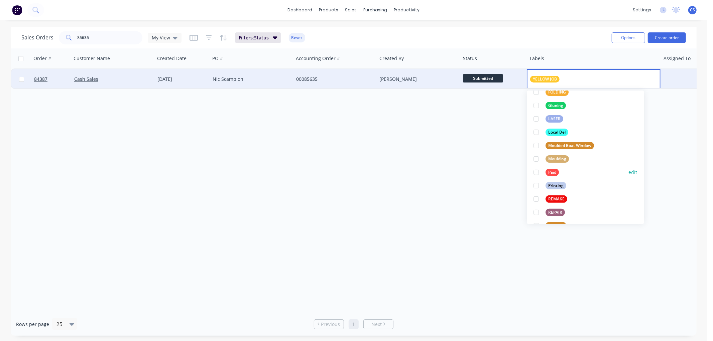
click at [537, 171] on div at bounding box center [536, 172] width 13 height 13
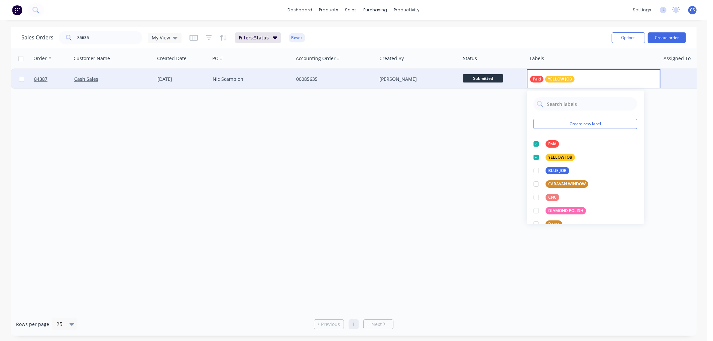
click at [449, 170] on div "Order # Customer Name Created Date PO # Accounting Order # Created By Status La…" at bounding box center [354, 180] width 686 height 264
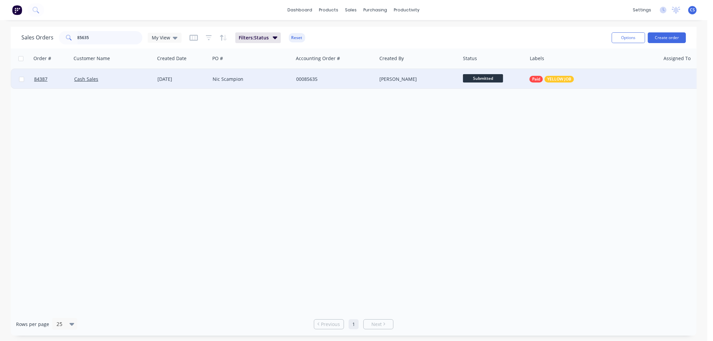
click at [96, 38] on input "85635" at bounding box center [110, 37] width 65 height 13
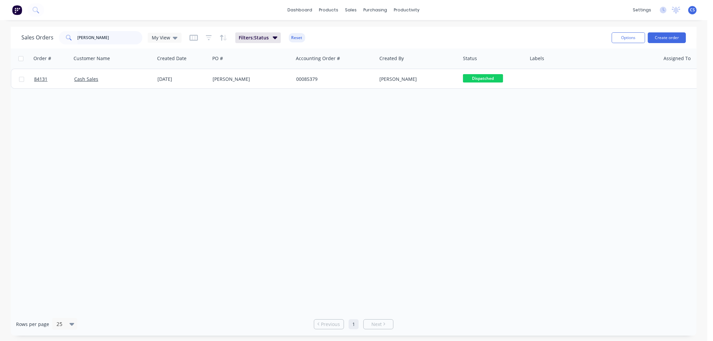
click at [114, 33] on input "[PERSON_NAME]" at bounding box center [110, 37] width 65 height 13
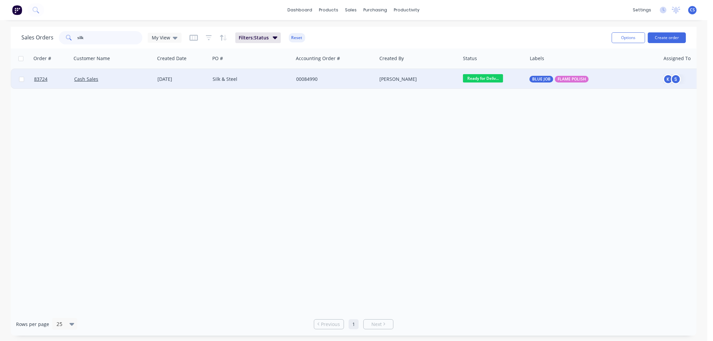
type input "silk"
click at [346, 79] on div "00084990" at bounding box center [333, 79] width 74 height 7
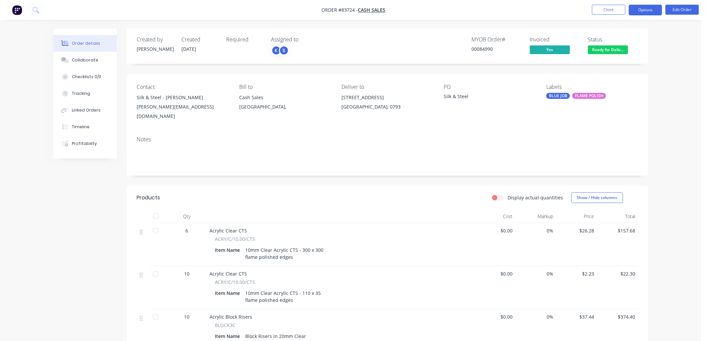
click at [652, 12] on button "Options" at bounding box center [645, 10] width 33 height 11
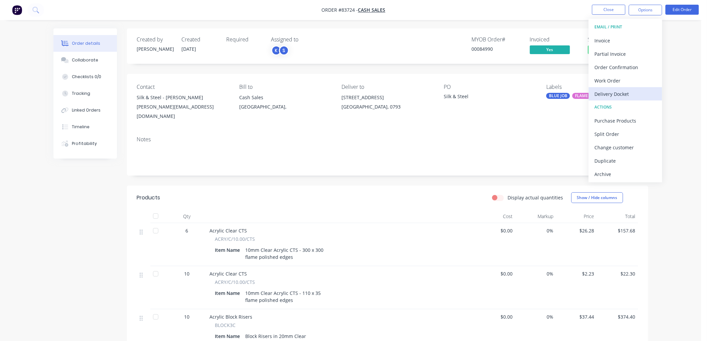
click at [615, 90] on div "Delivery Docket" at bounding box center [626, 94] width 62 height 10
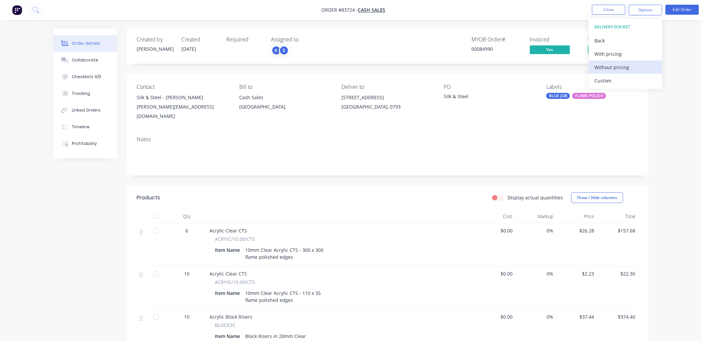
click at [619, 68] on div "Without pricing" at bounding box center [626, 68] width 62 height 10
click at [555, 15] on nav "Order #83724 - Cash Sales Close Options EMAIL / PRINT Invoice Partial Invoice O…" at bounding box center [353, 10] width 707 height 20
click at [614, 13] on button "Close" at bounding box center [608, 10] width 33 height 10
